Goal: Information Seeking & Learning: Learn about a topic

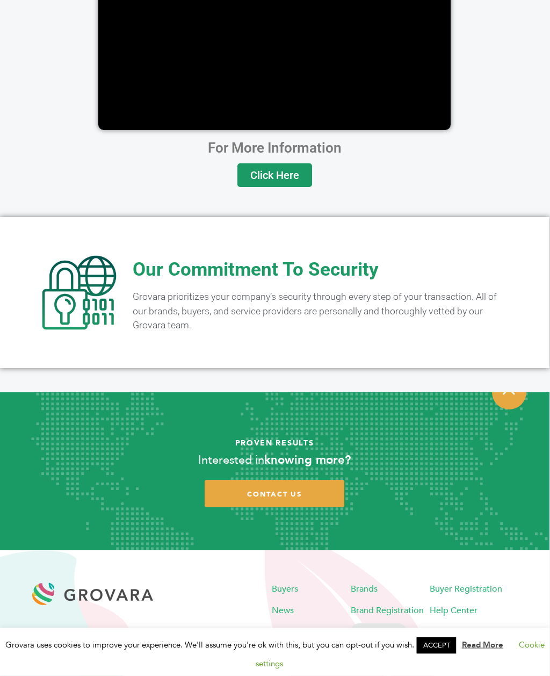
scroll to position [1763, 1]
click at [289, 607] on span "News" at bounding box center [283, 611] width 22 height 12
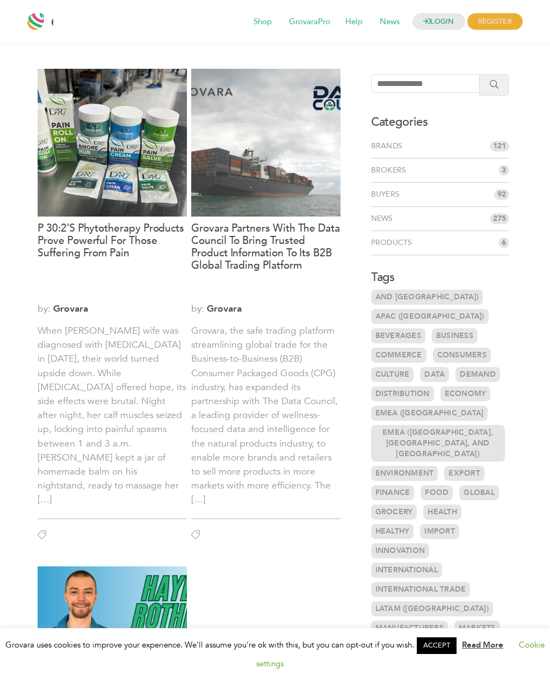
click at [491, 224] on li "News 275" at bounding box center [440, 219] width 138 height 24
click at [491, 226] on li "News 275" at bounding box center [440, 219] width 138 height 24
click at [506, 220] on span "275" at bounding box center [499, 218] width 19 height 11
click at [152, 228] on h3 "P 30:2’s Phytotherapy Products Prove Powerful for Those Suffering From Pain" at bounding box center [112, 259] width 149 height 74
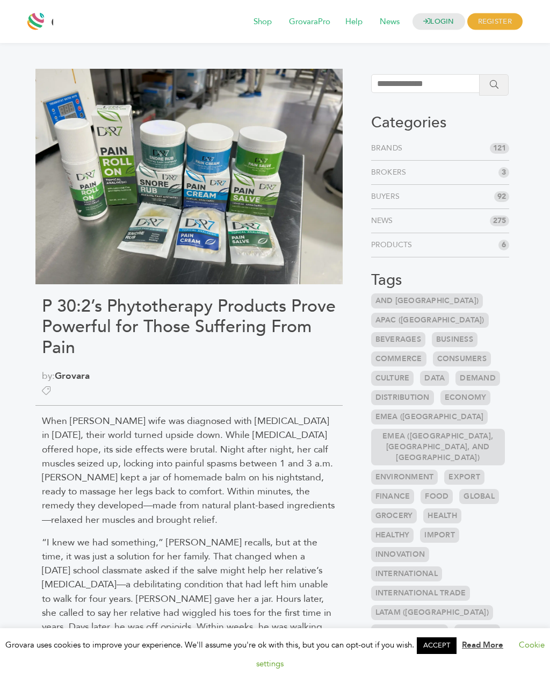
click at [393, 20] on span "News" at bounding box center [389, 22] width 35 height 20
